Goal: Task Accomplishment & Management: Manage account settings

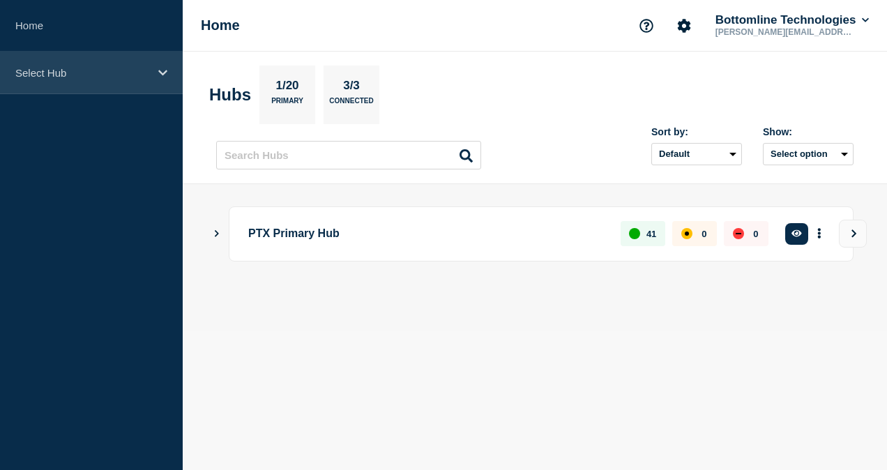
click at [94, 62] on div "Select Hub" at bounding box center [91, 73] width 183 height 43
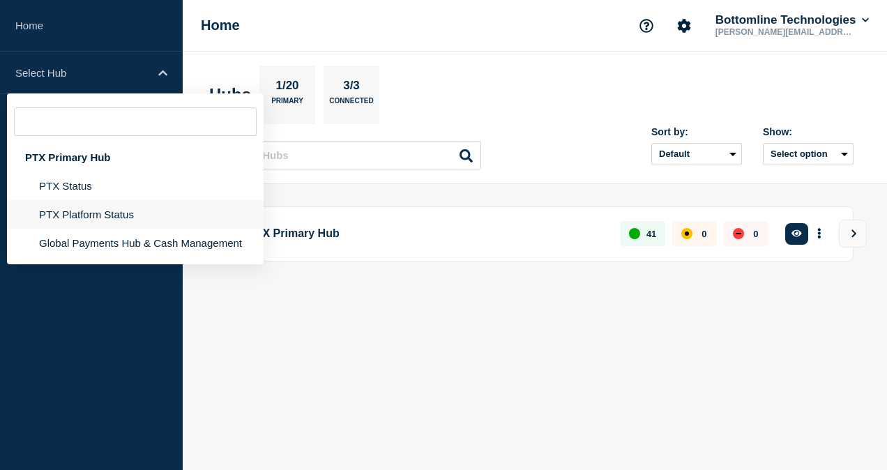
click at [99, 210] on li "PTX Platform Status" at bounding box center [135, 214] width 257 height 29
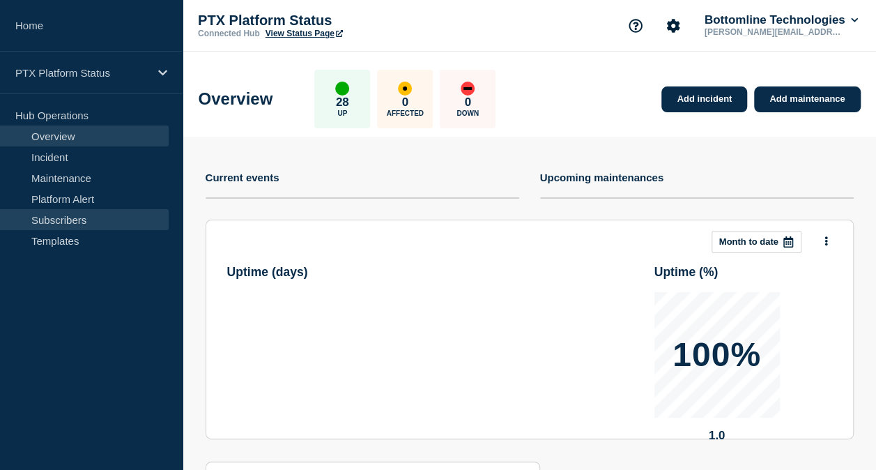
click at [82, 225] on link "Subscribers" at bounding box center [84, 219] width 169 height 21
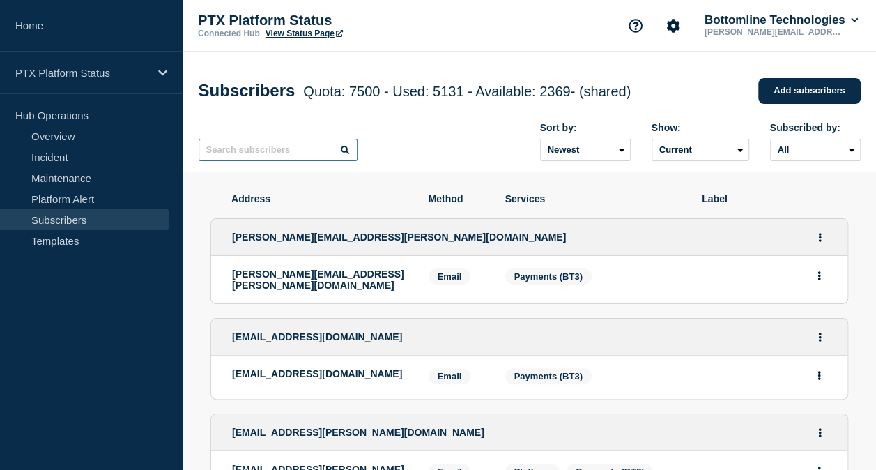
click at [280, 158] on input "text" at bounding box center [278, 150] width 159 height 22
paste input "[EMAIL_ADDRESS][PERSON_NAME][DOMAIN_NAME]"
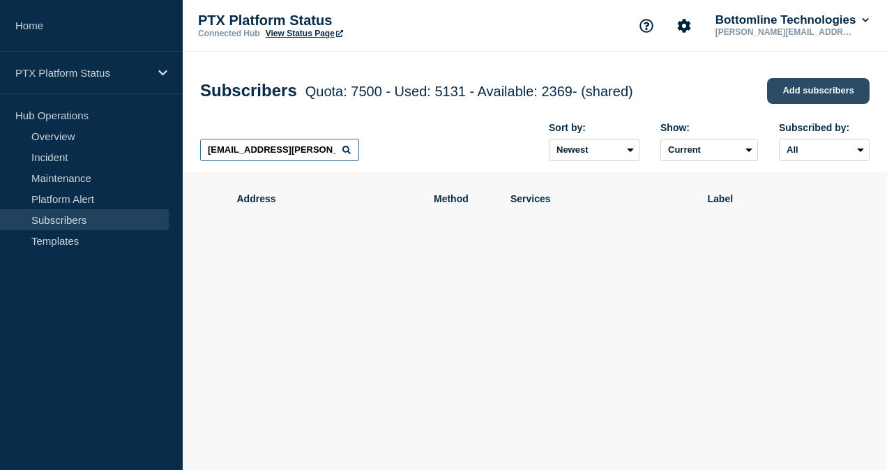
type input "[EMAIL_ADDRESS][PERSON_NAME][DOMAIN_NAME]"
click at [802, 89] on link "Add subscribers" at bounding box center [818, 91] width 102 height 26
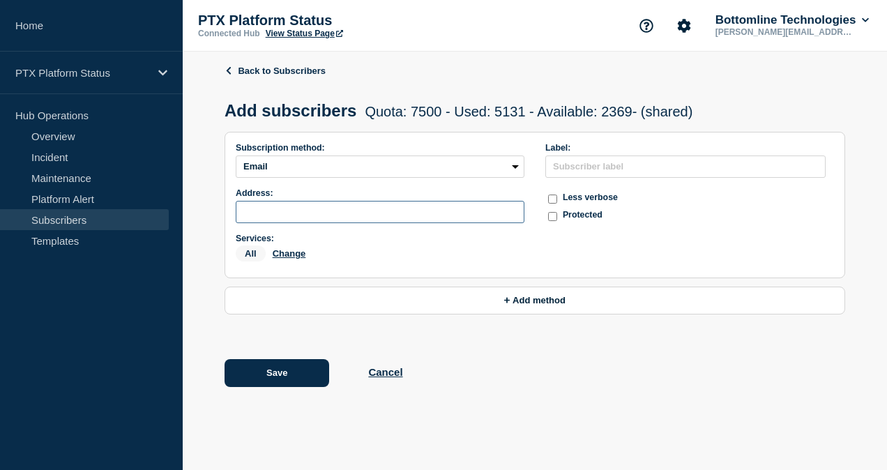
click at [329, 208] on input "subscription-address" at bounding box center [380, 212] width 289 height 22
paste input "[EMAIL_ADDRESS][PERSON_NAME][DOMAIN_NAME]"
type input "[EMAIL_ADDRESS][PERSON_NAME][DOMAIN_NAME]"
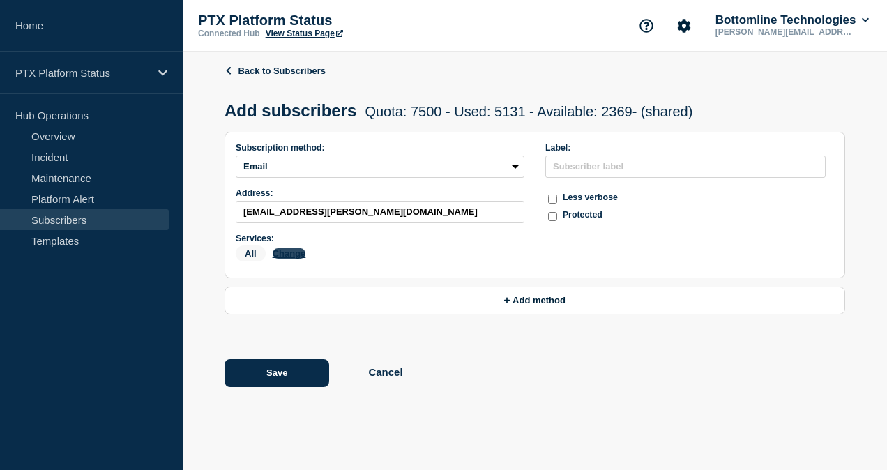
click at [294, 258] on button "Change" at bounding box center [289, 253] width 33 height 10
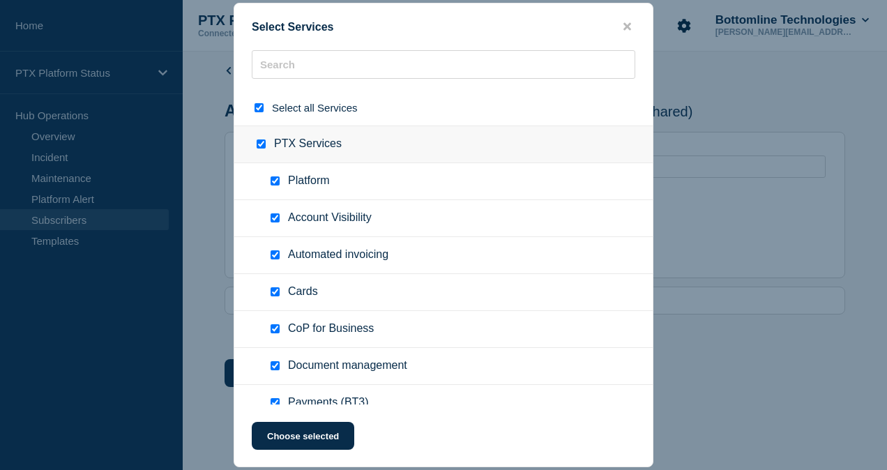
click at [259, 111] on input "select all checkbox" at bounding box center [258, 107] width 9 height 9
checkbox input "false"
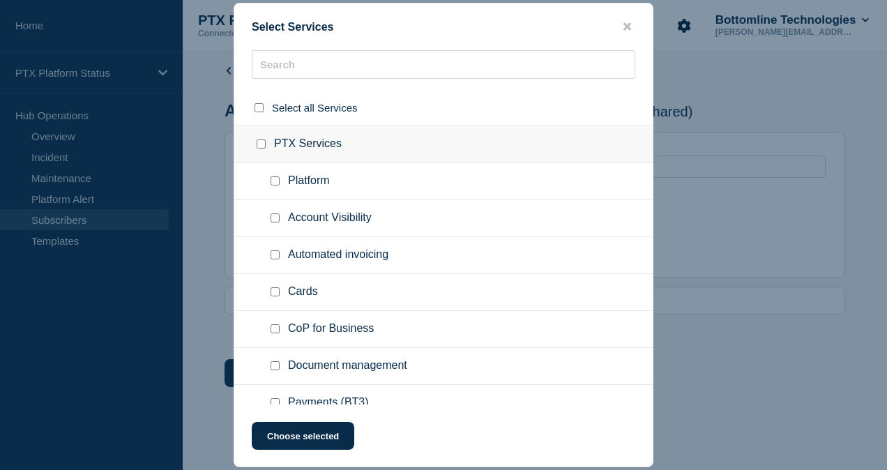
checkbox input "false"
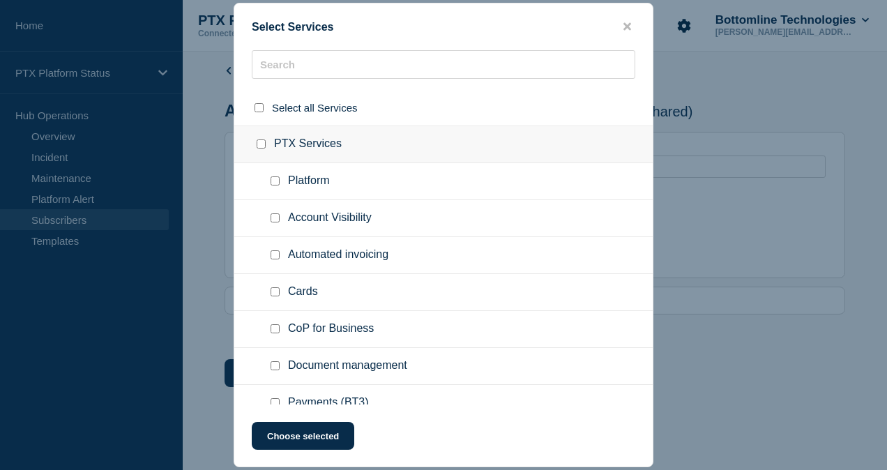
checkbox input "false"
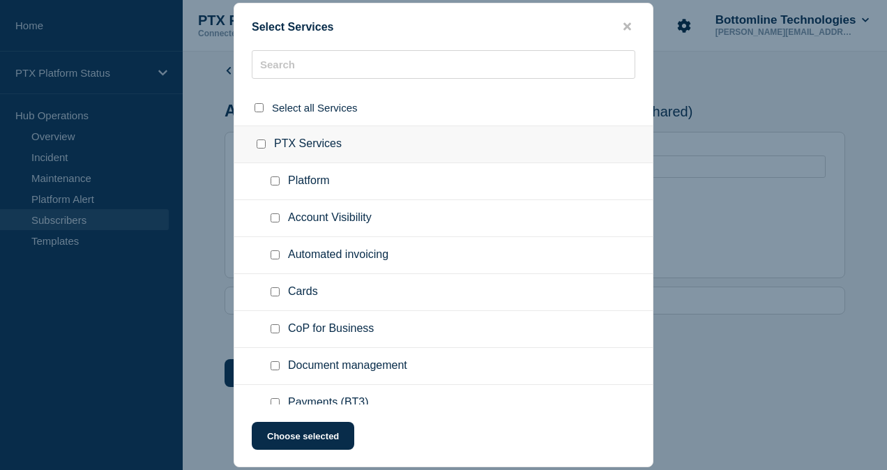
checkbox input "false"
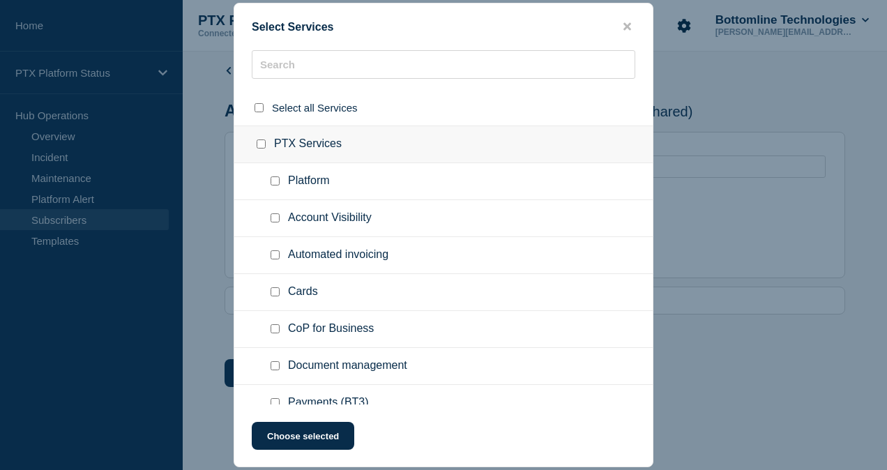
checkbox input "false"
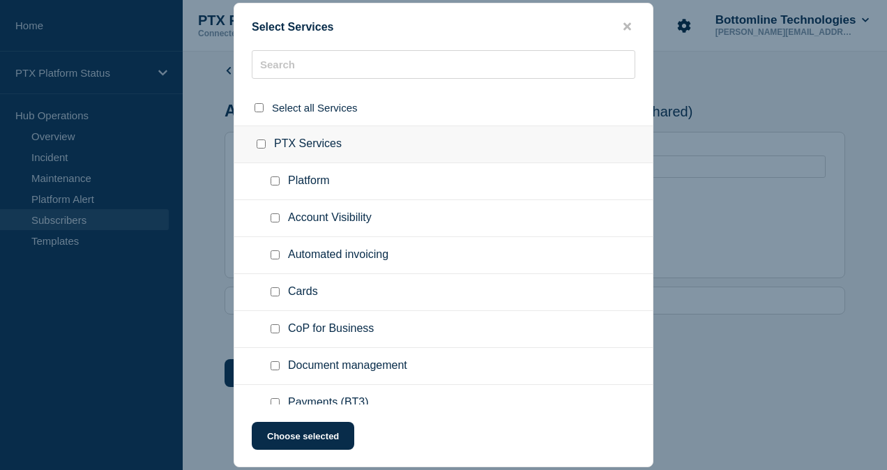
checkbox input "false"
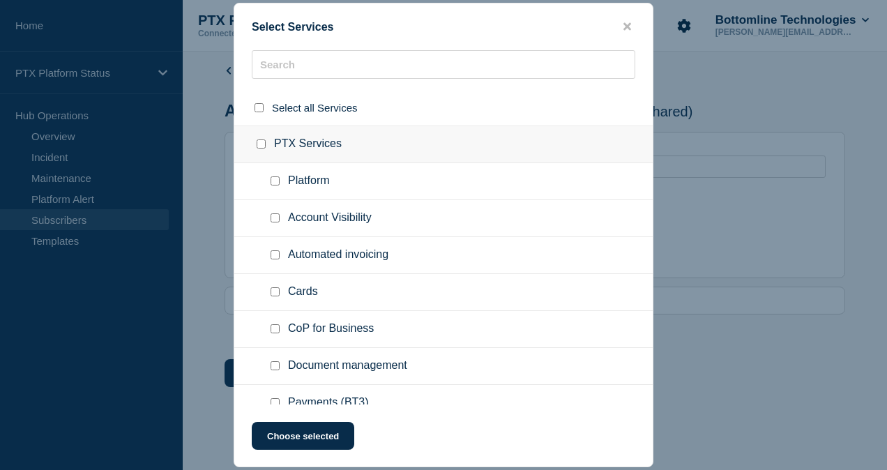
checkbox input "false"
click at [278, 326] on input "CoP for Business checkbox" at bounding box center [274, 328] width 9 height 9
checkbox input "true"
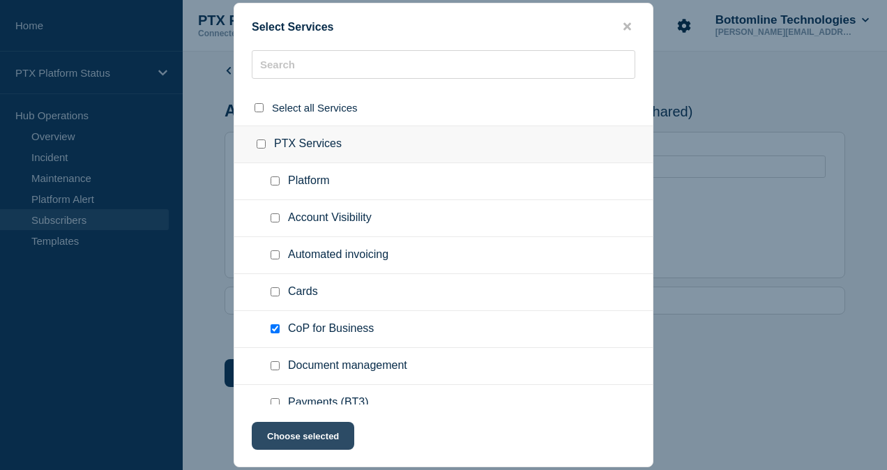
click at [286, 433] on button "Choose selected" at bounding box center [303, 436] width 102 height 28
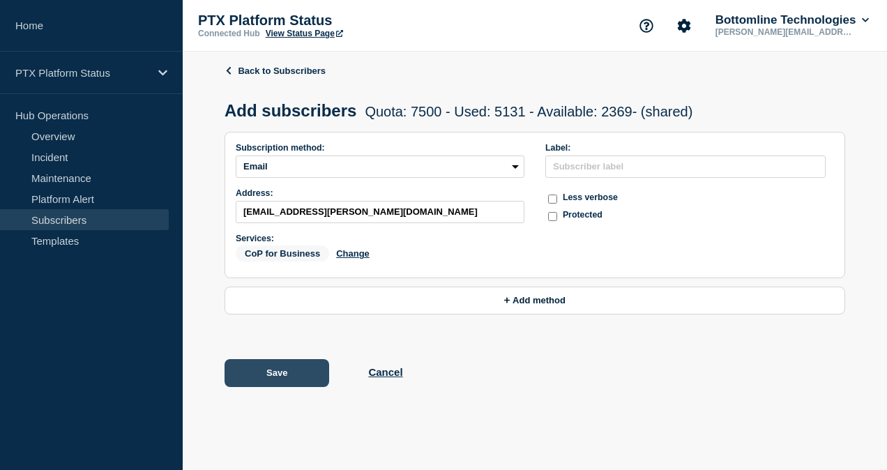
click at [280, 377] on button "Save" at bounding box center [276, 373] width 105 height 28
